Goal: Task Accomplishment & Management: Manage account settings

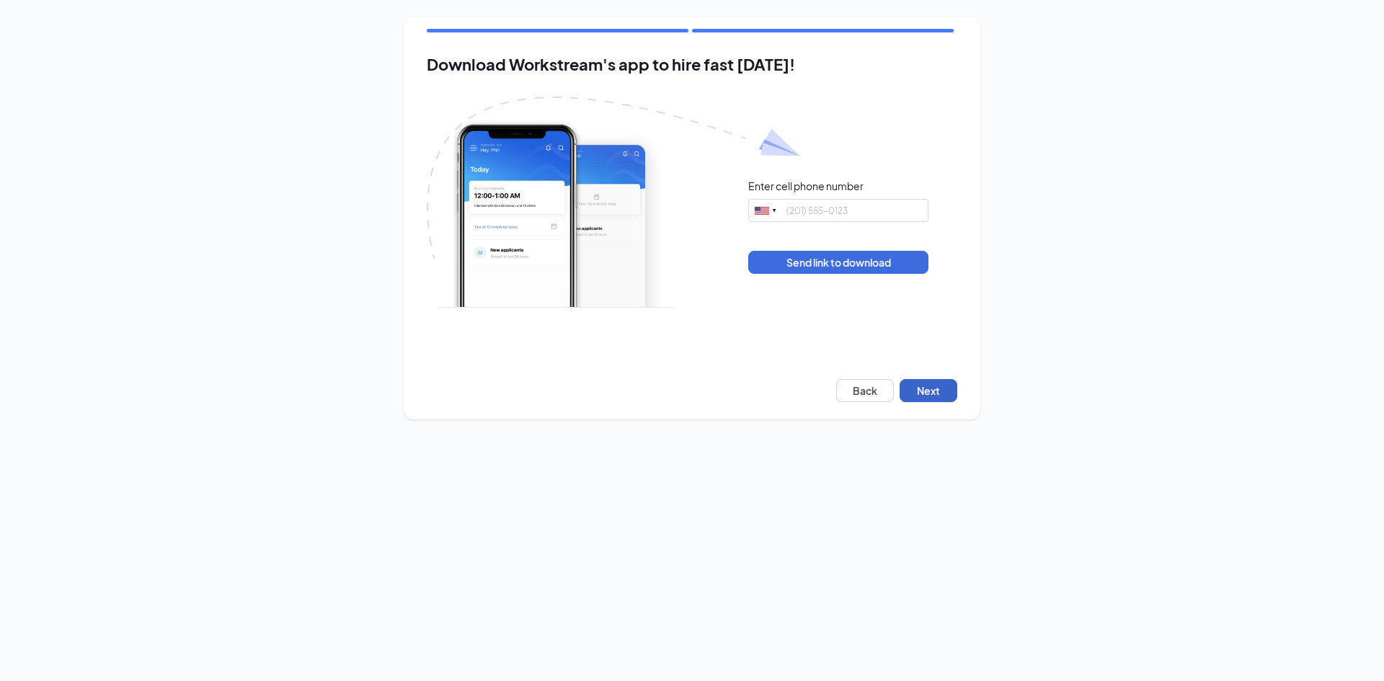
click at [946, 386] on button "Next" at bounding box center [929, 390] width 58 height 23
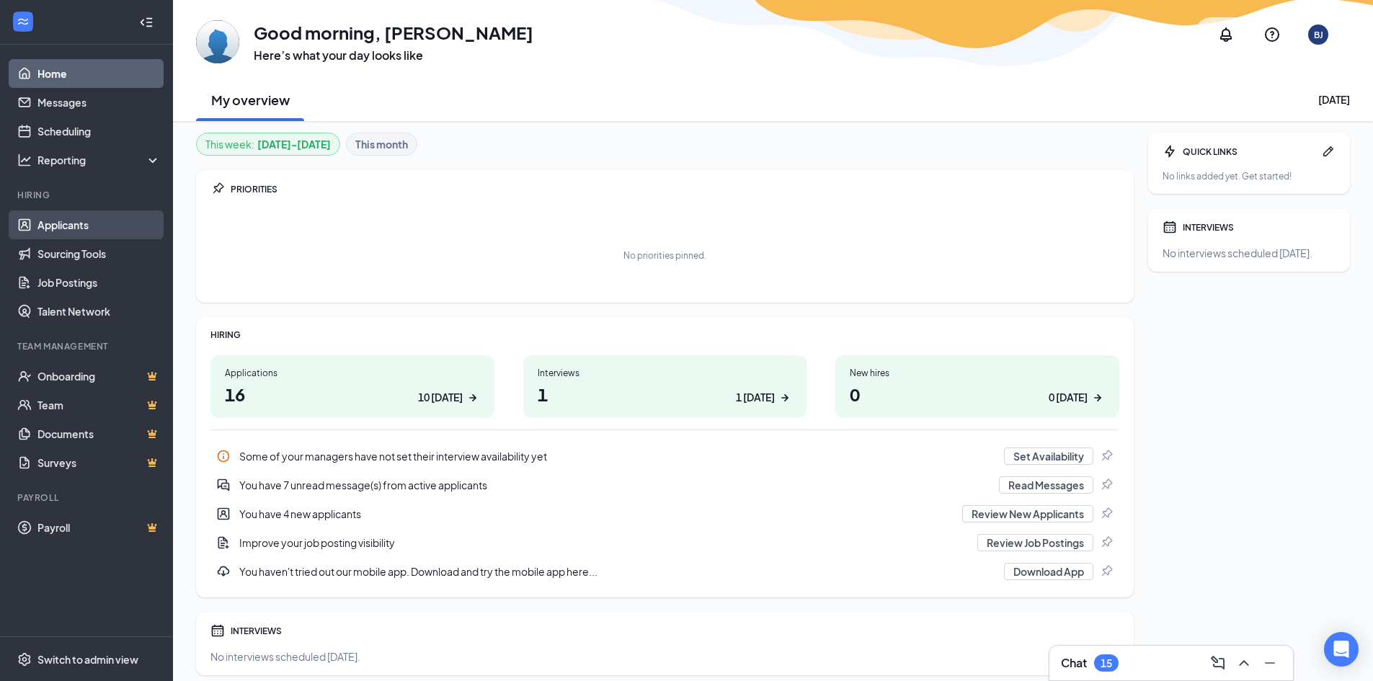
click at [74, 229] on link "Applicants" at bounding box center [98, 224] width 123 height 29
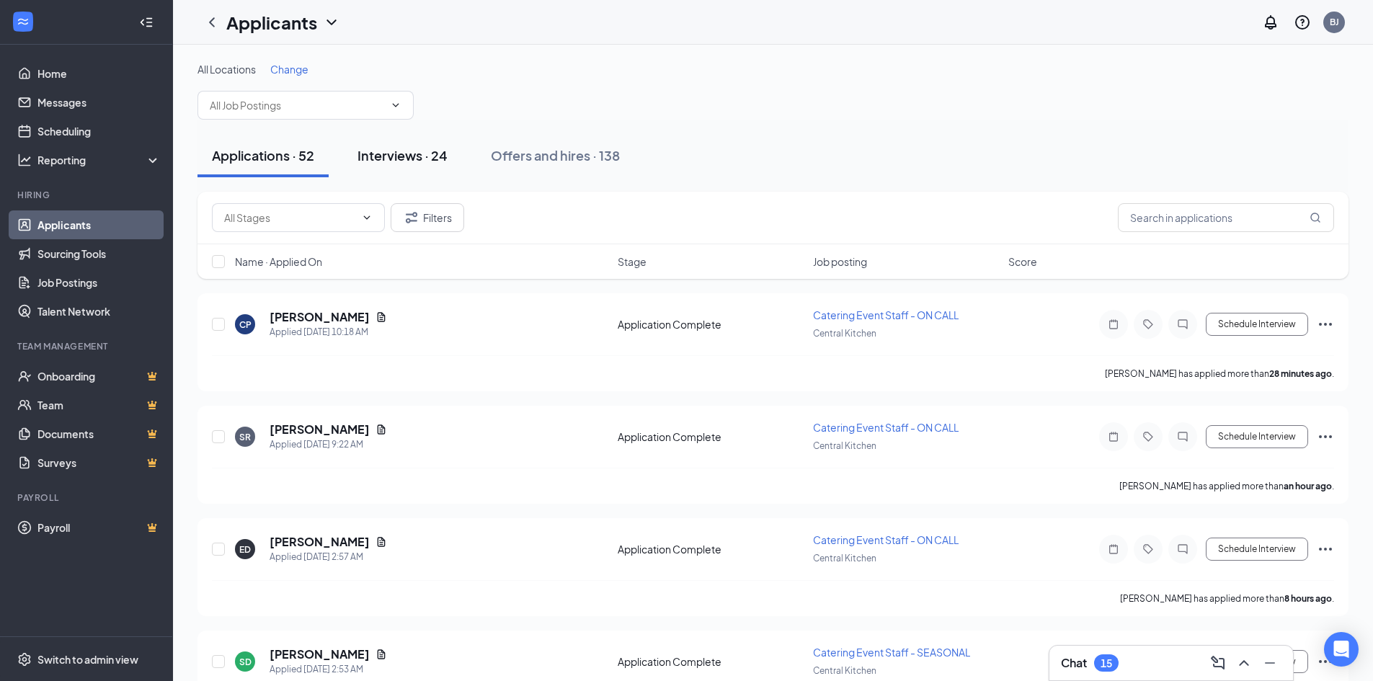
click at [430, 151] on div "Interviews · 24" at bounding box center [403, 155] width 90 height 18
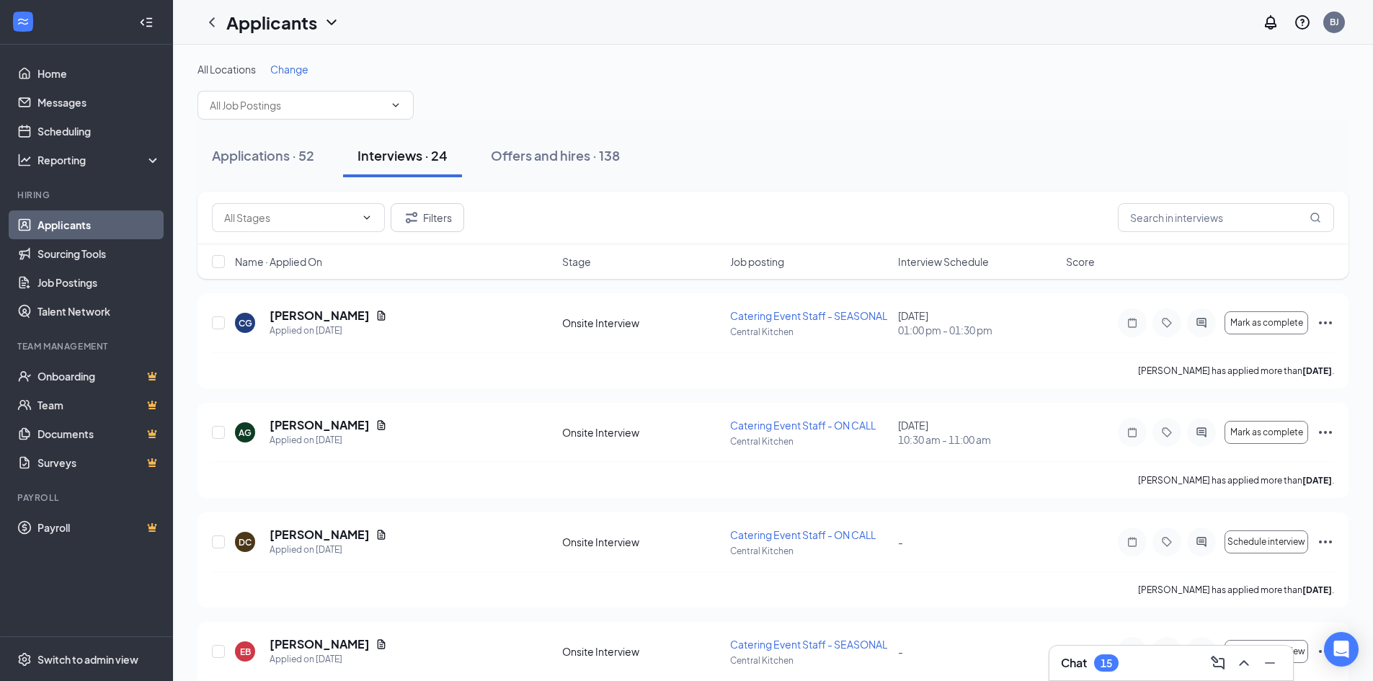
click at [944, 265] on span "Interview Schedule" at bounding box center [943, 261] width 91 height 14
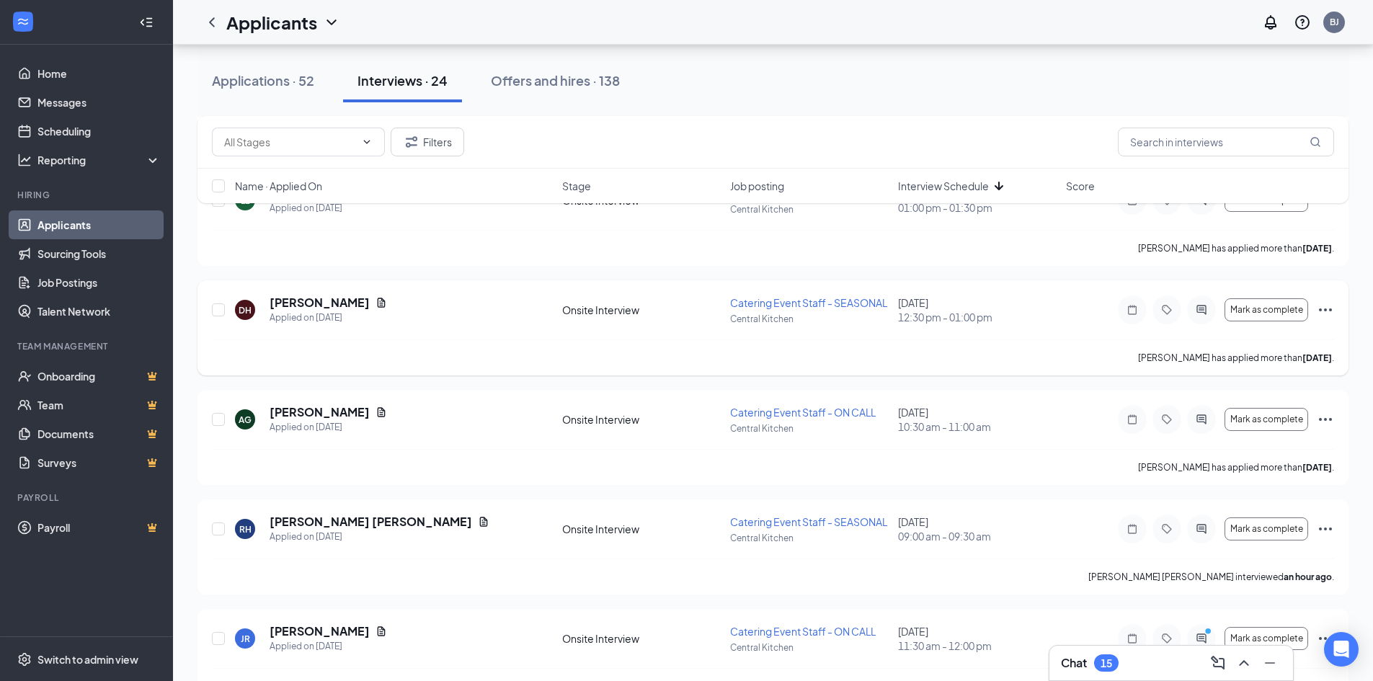
scroll to position [1514, 0]
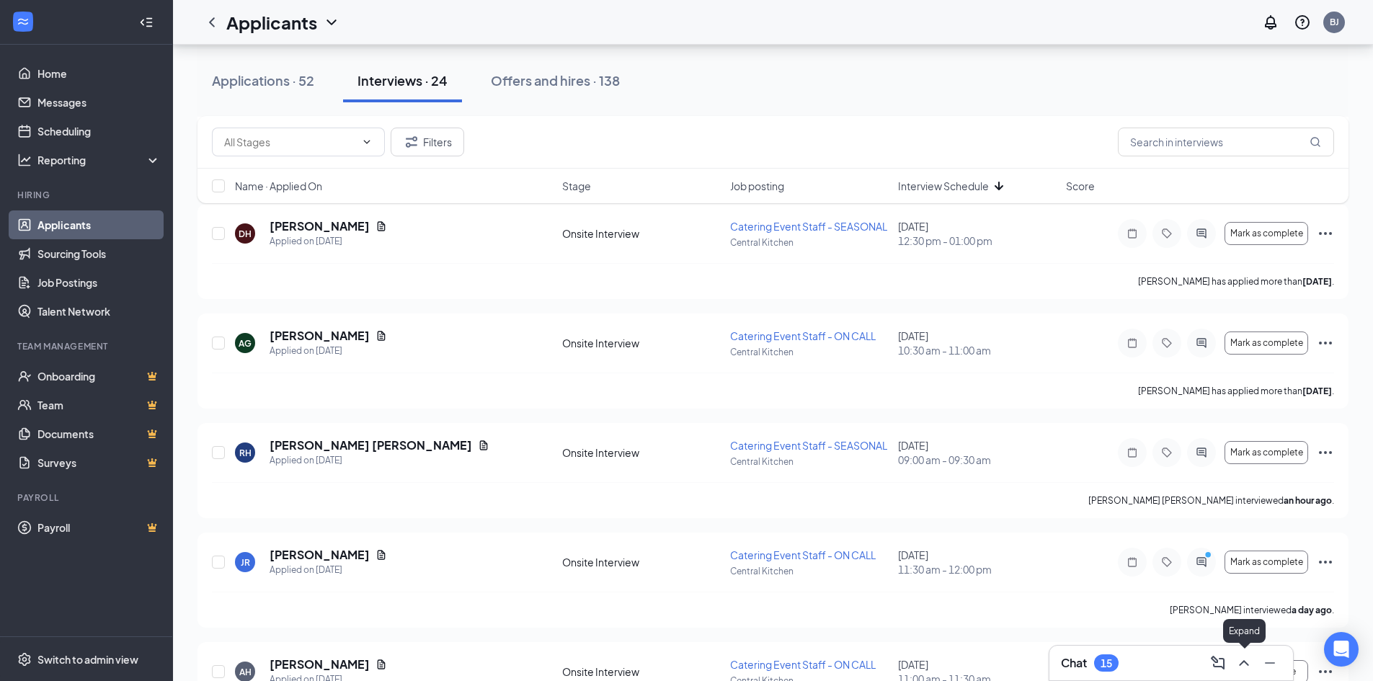
click at [1246, 665] on icon "ChevronUp" at bounding box center [1244, 663] width 17 height 17
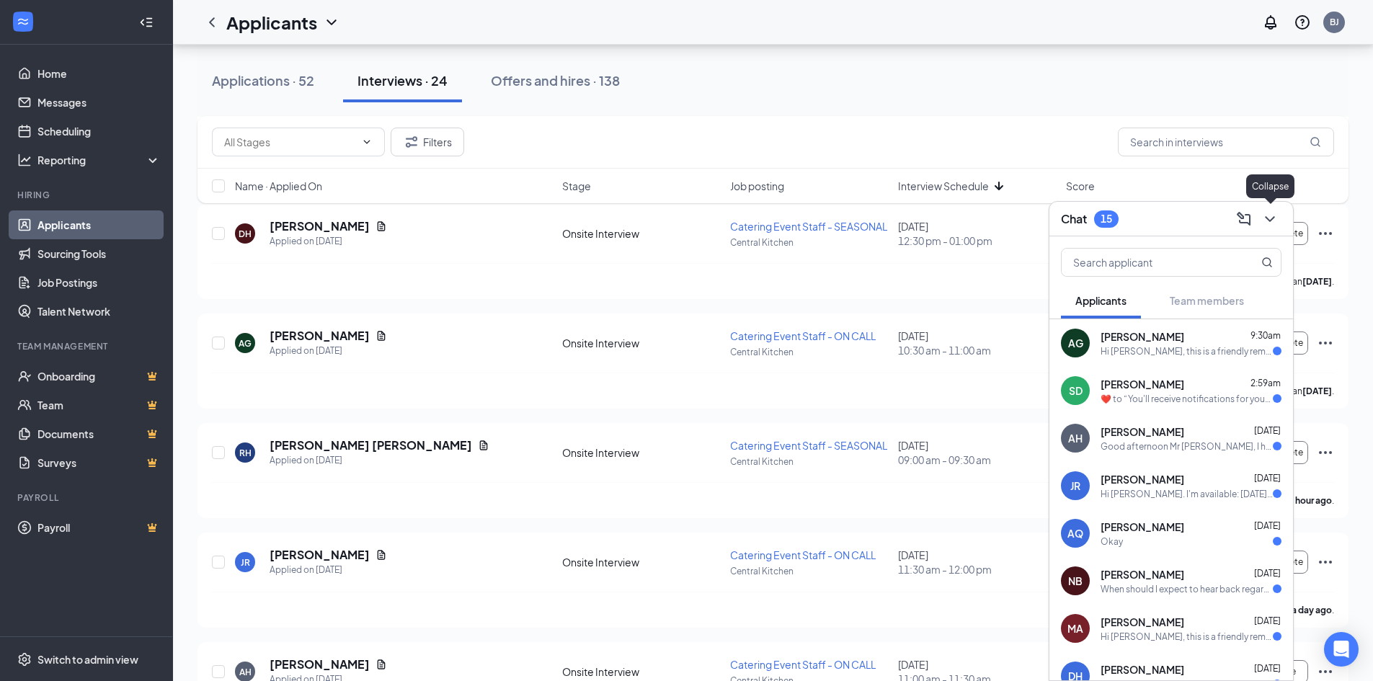
click at [1268, 225] on icon "ChevronDown" at bounding box center [1269, 218] width 17 height 17
